Goal: Task Accomplishment & Management: Use online tool/utility

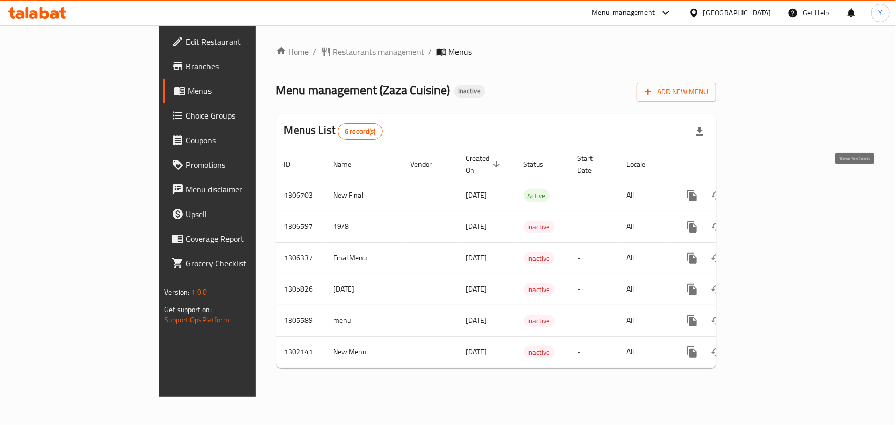
click at [771, 191] on icon "enhanced table" at bounding box center [766, 195] width 9 height 9
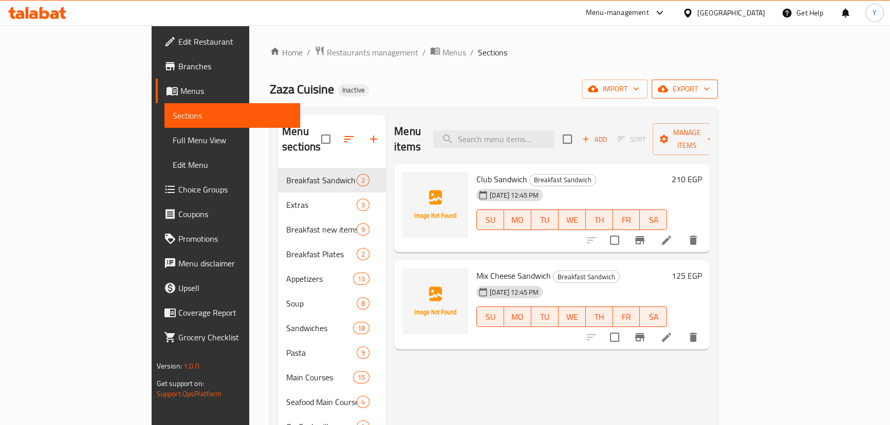
click at [709, 92] on span "export" at bounding box center [684, 89] width 50 height 13
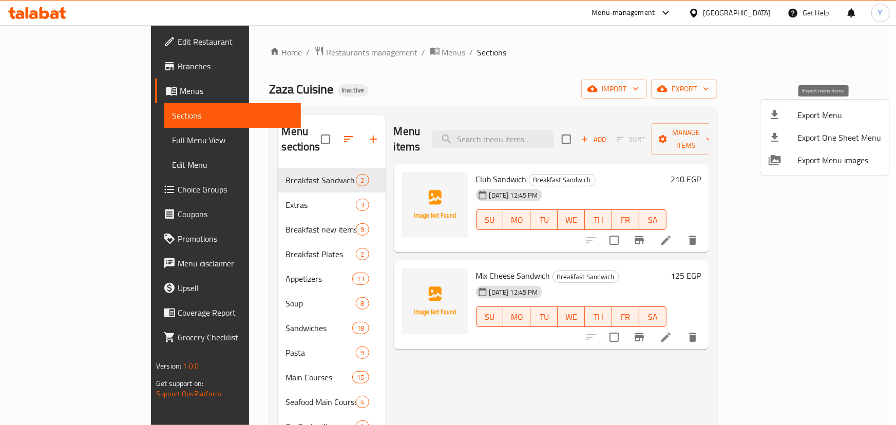
click at [795, 121] on li "Export Menu" at bounding box center [825, 115] width 129 height 23
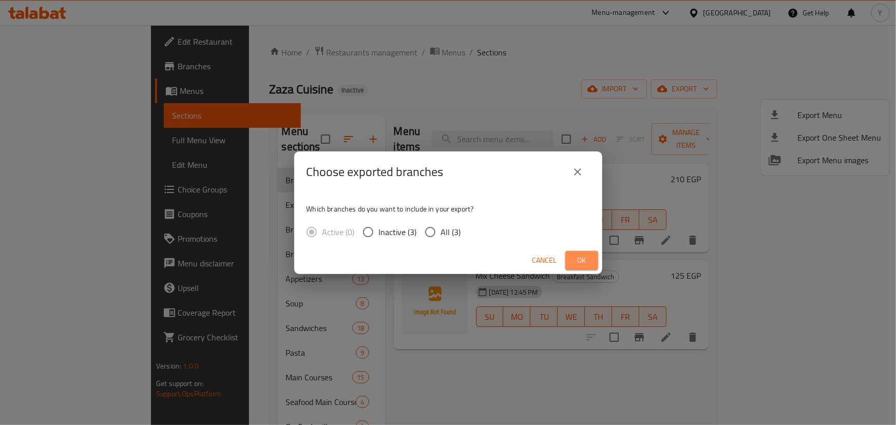
click at [580, 260] on span "Ok" at bounding box center [582, 260] width 16 height 13
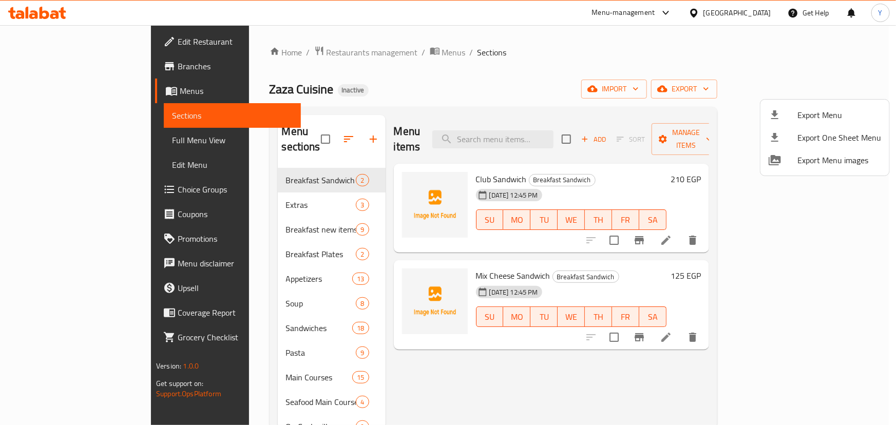
click at [61, 67] on div at bounding box center [448, 212] width 896 height 425
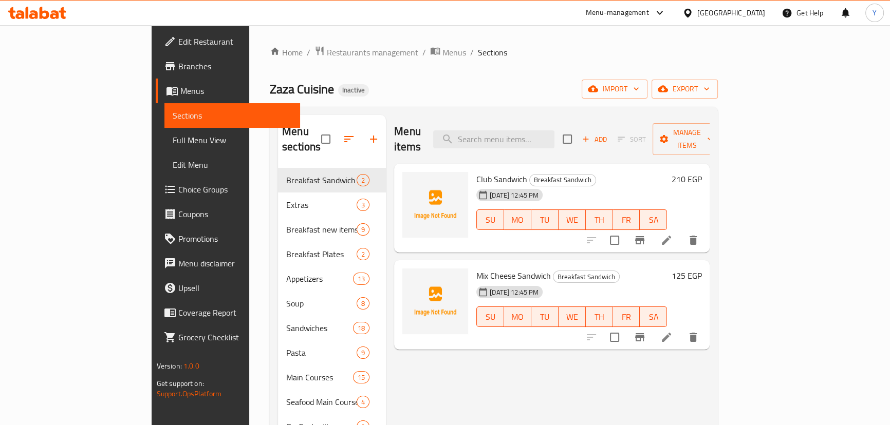
click at [178, 67] on span "Branches" at bounding box center [235, 66] width 114 height 12
